Goal: Complete application form

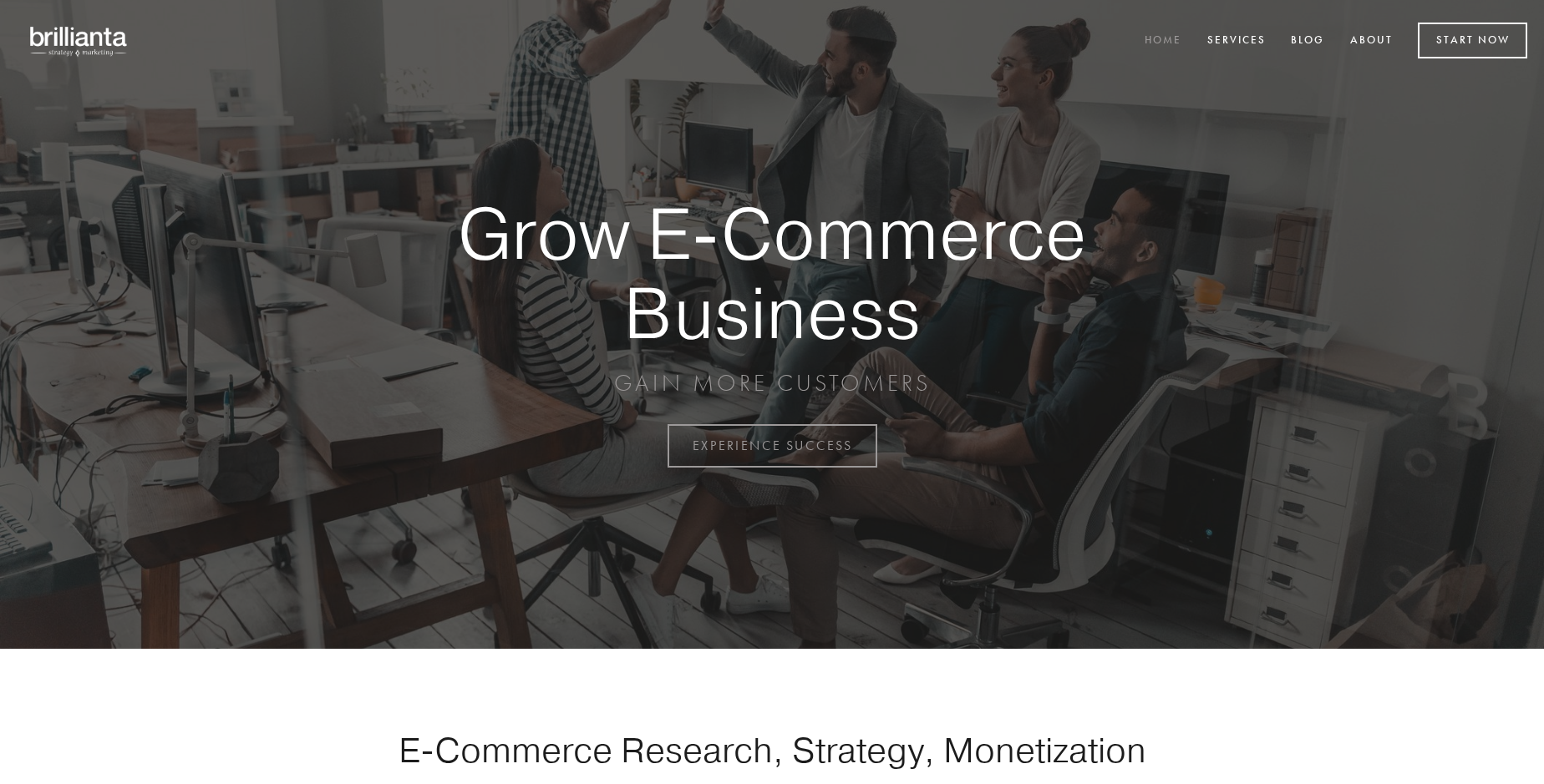
scroll to position [4379, 0]
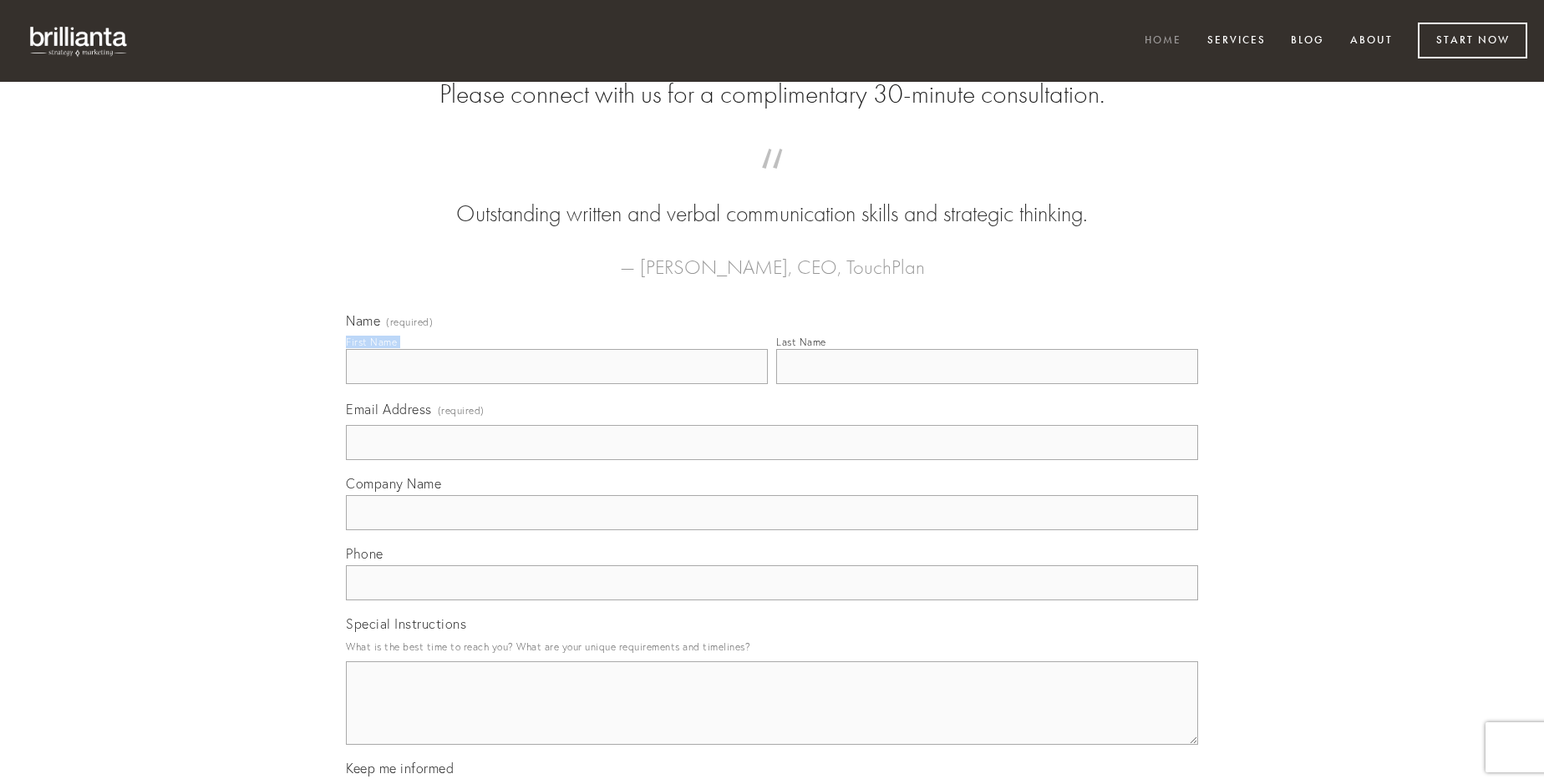
type input "[PERSON_NAME]"
click at [987, 384] on input "Last Name" at bounding box center [987, 366] width 422 height 35
type input "[PERSON_NAME]"
click at [772, 461] on input "Email Address (required)" at bounding box center [772, 443] width 852 height 35
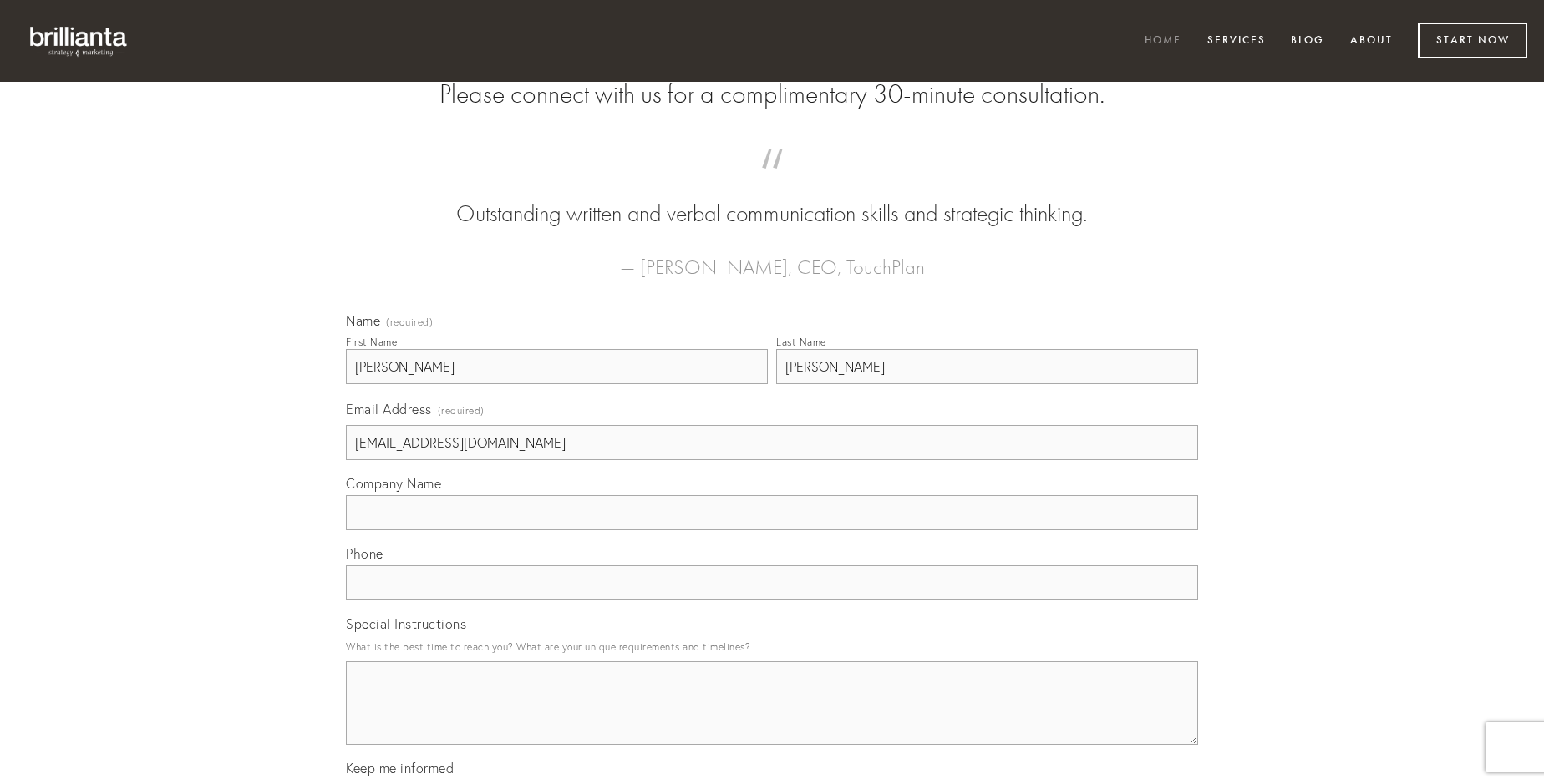
type input "[EMAIL_ADDRESS][DOMAIN_NAME]"
click at [772, 530] on input "Company Name" at bounding box center [772, 513] width 852 height 35
type input "caute"
click at [772, 601] on input "text" at bounding box center [772, 583] width 852 height 35
click at [772, 719] on textarea "Special Instructions" at bounding box center [772, 703] width 852 height 84
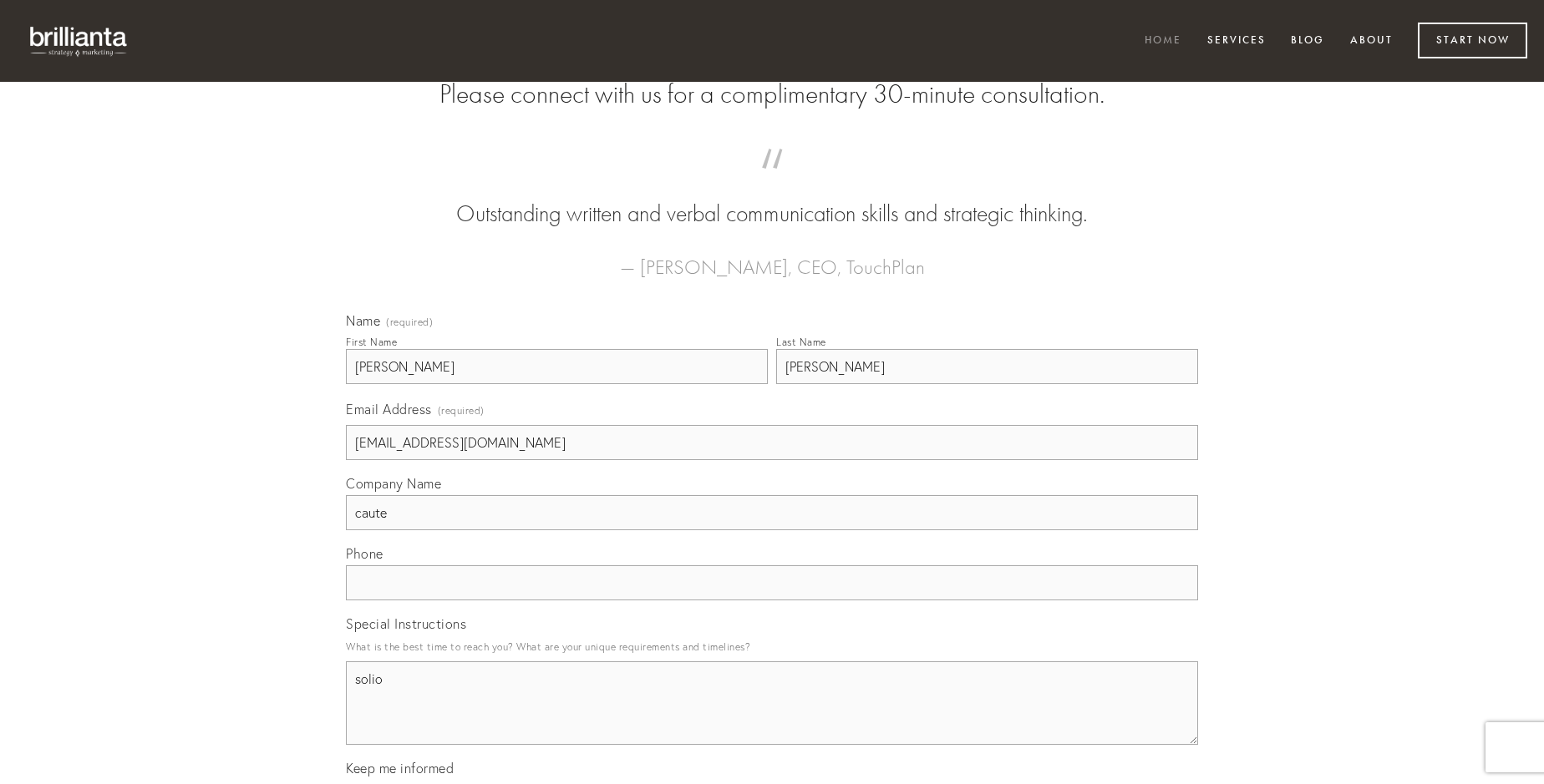
type textarea "solio"
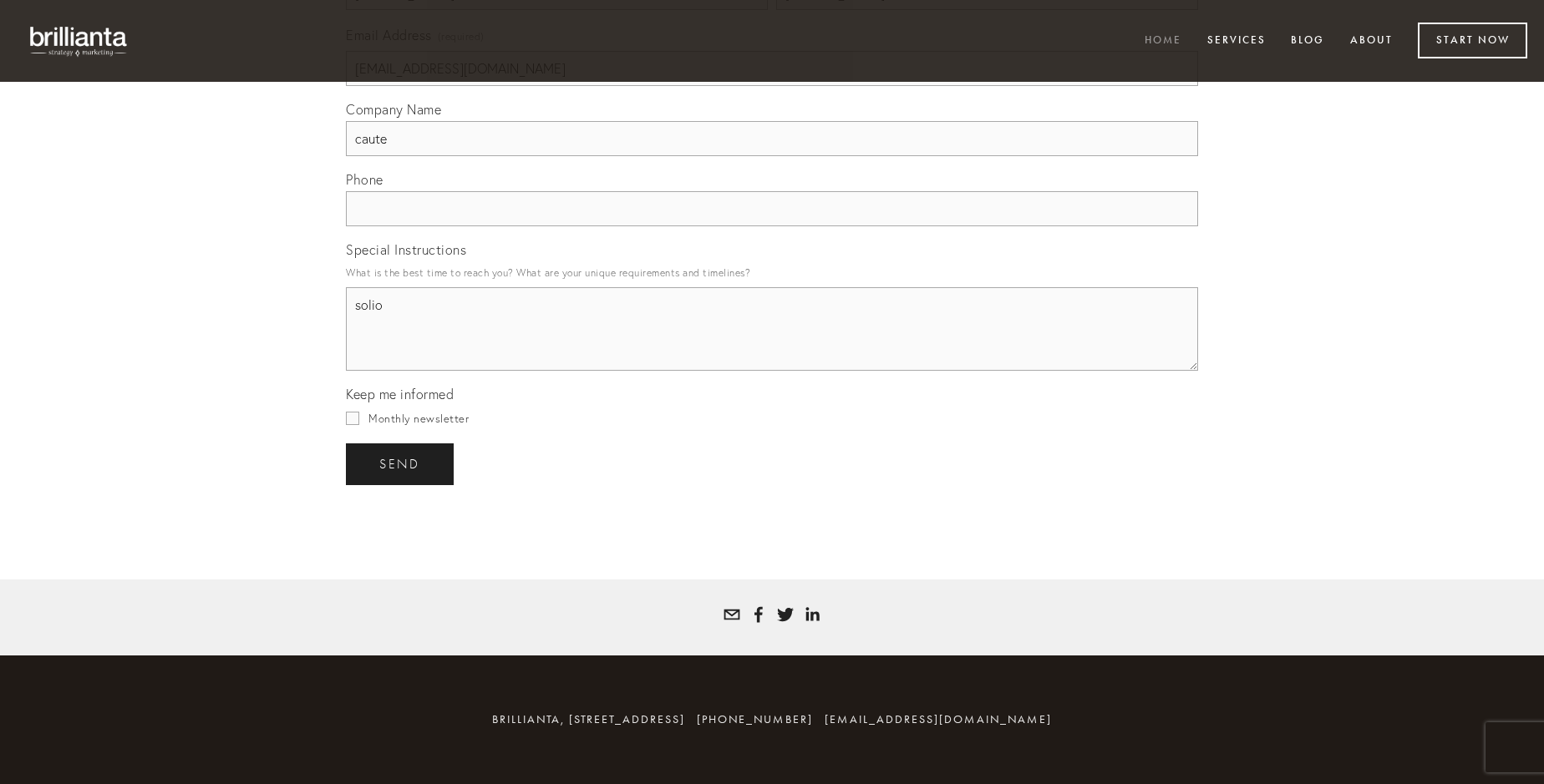
click at [401, 463] on span "send" at bounding box center [400, 464] width 41 height 15
